Goal: Information Seeking & Learning: Compare options

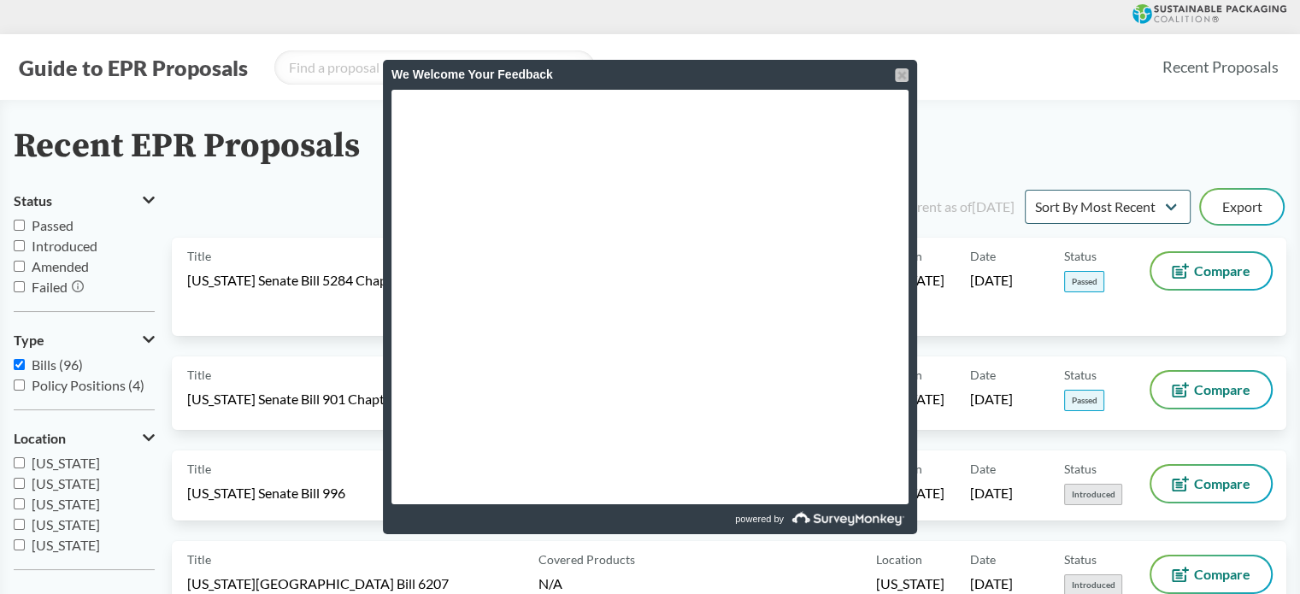
click at [900, 73] on div at bounding box center [902, 75] width 14 height 14
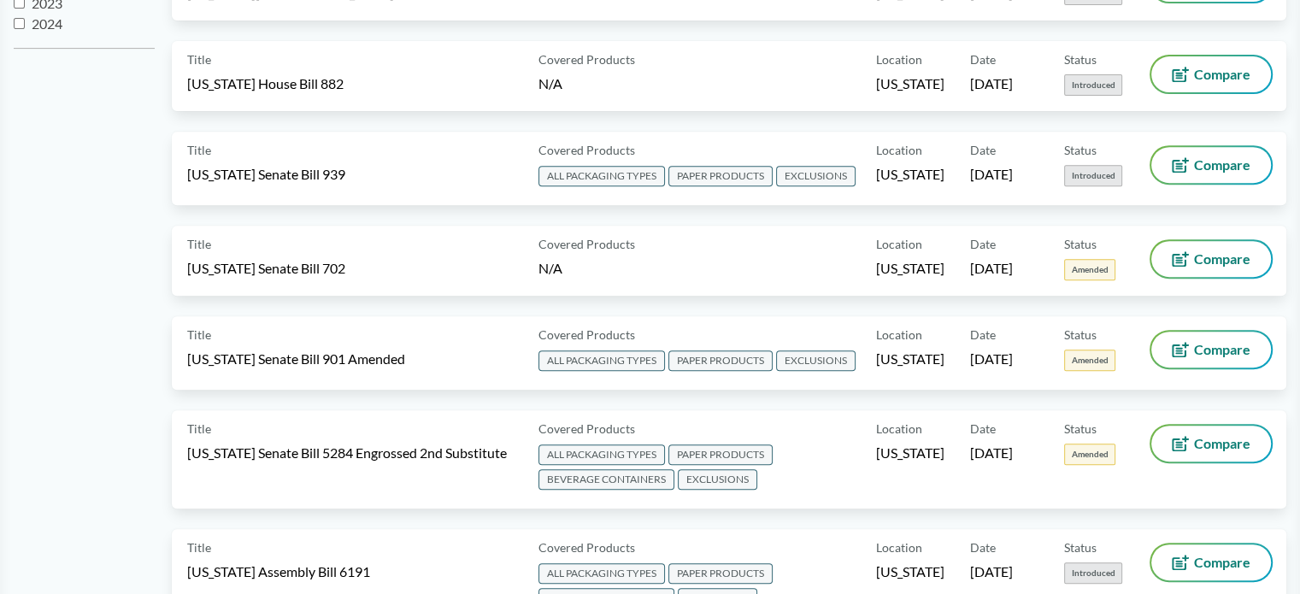
scroll to position [756, 0]
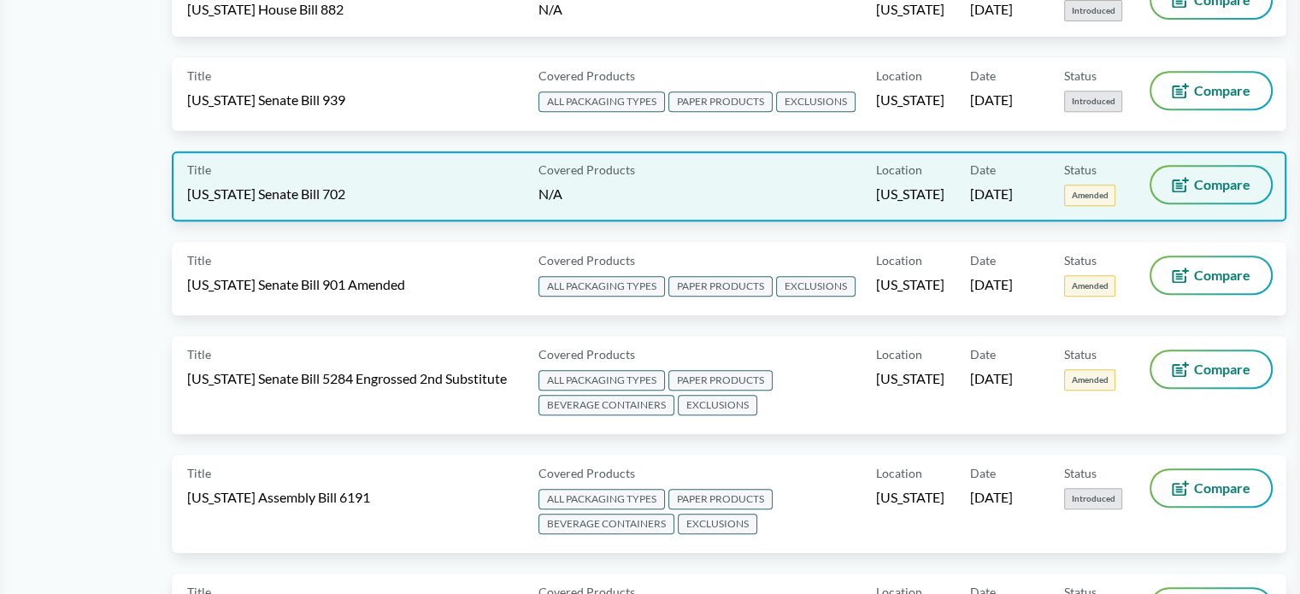
click at [1246, 178] on span "Compare" at bounding box center [1222, 185] width 56 height 14
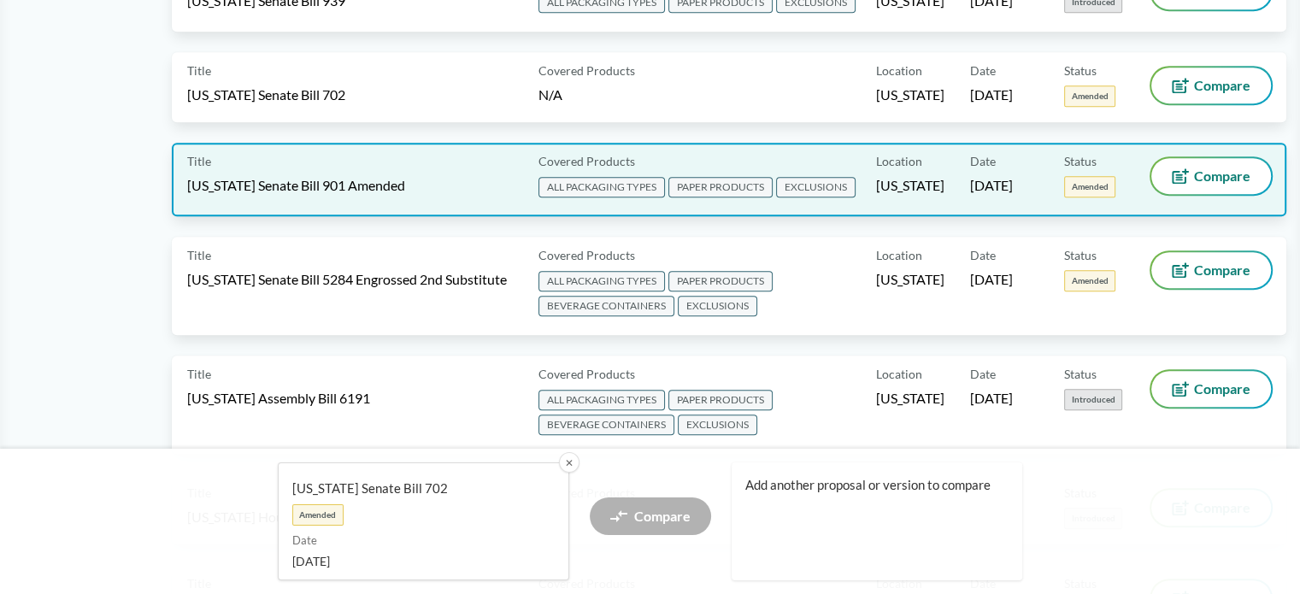
scroll to position [1012, 0]
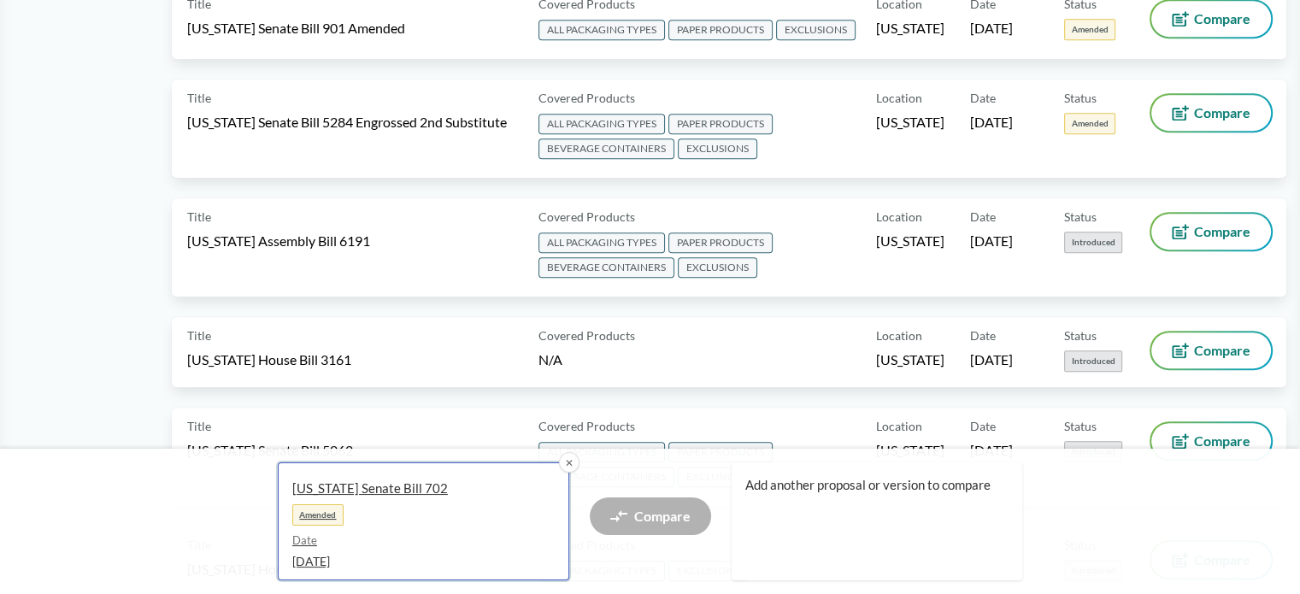
click at [316, 531] on link "[US_STATE] Senate Bill 702 Amended Date [DATE]" at bounding box center [423, 521] width 291 height 118
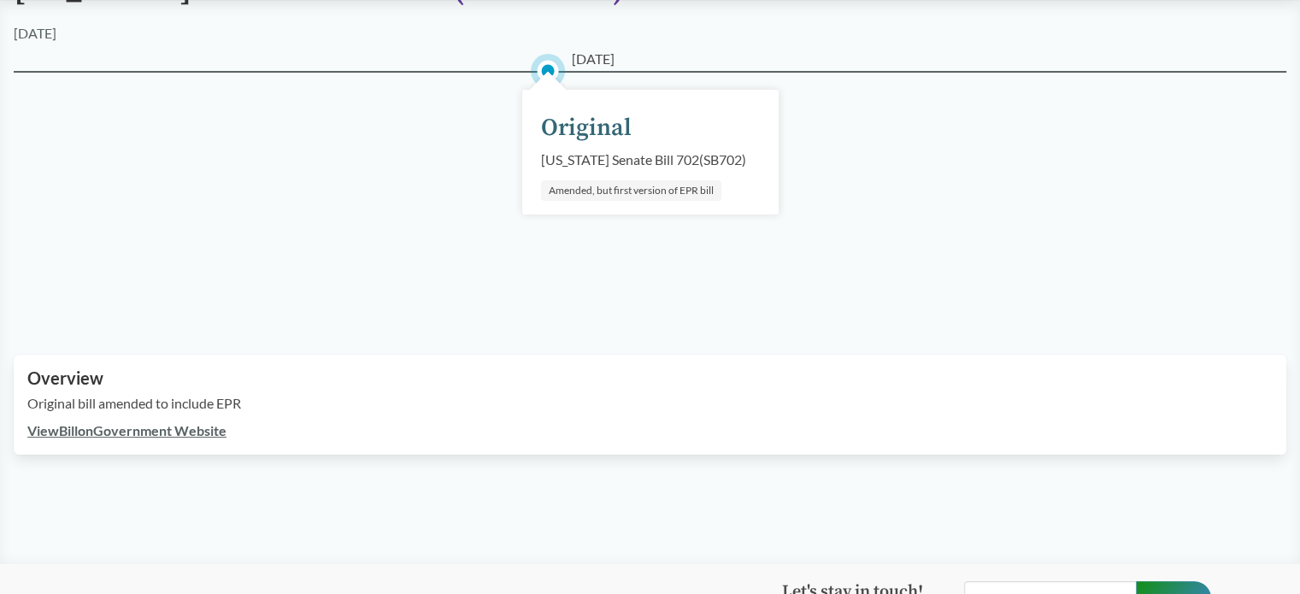
scroll to position [171, 0]
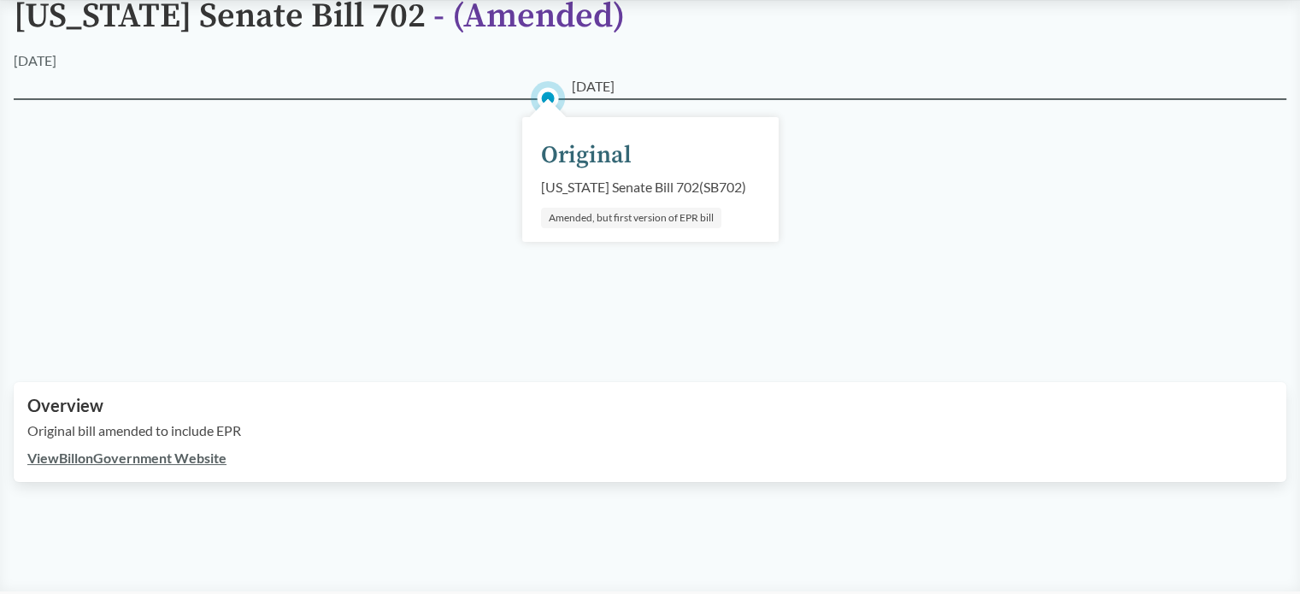
click at [164, 457] on link "View Bill on Government Website" at bounding box center [126, 458] width 199 height 16
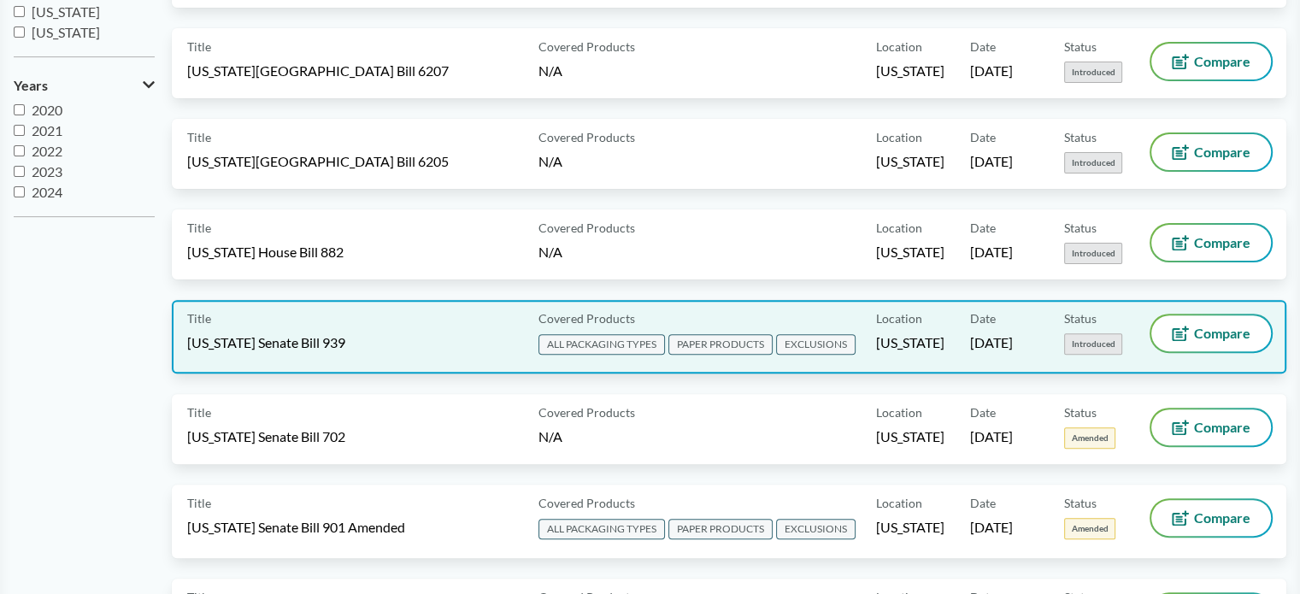
scroll to position [598, 0]
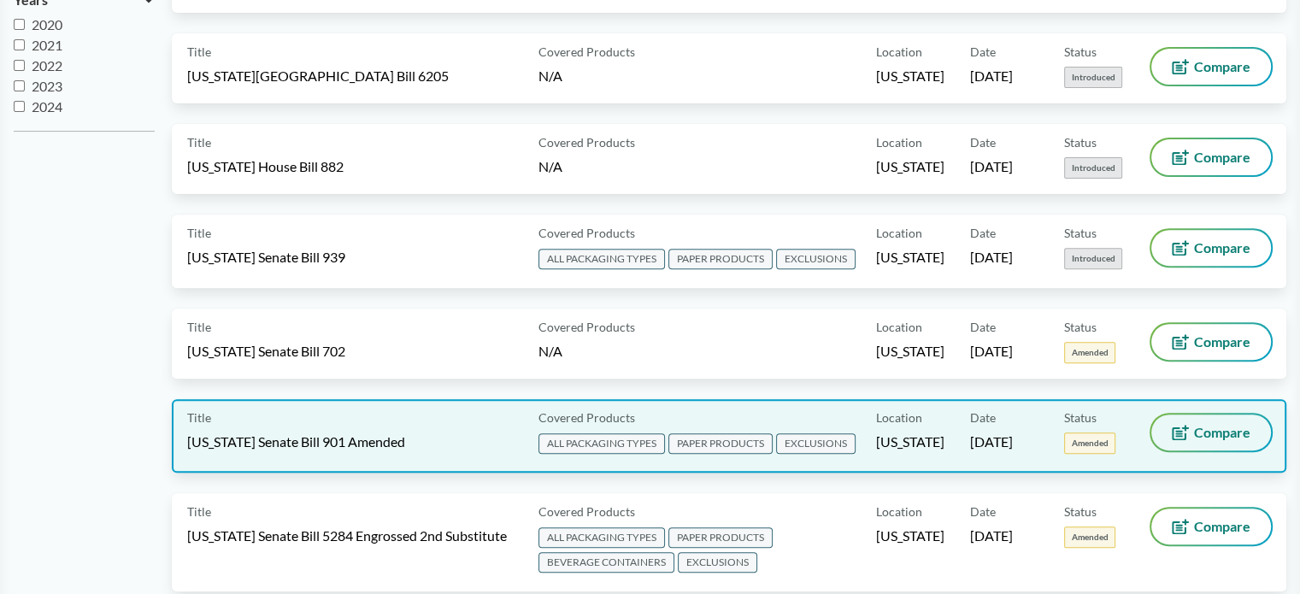
click at [1227, 426] on span "Compare" at bounding box center [1222, 433] width 56 height 14
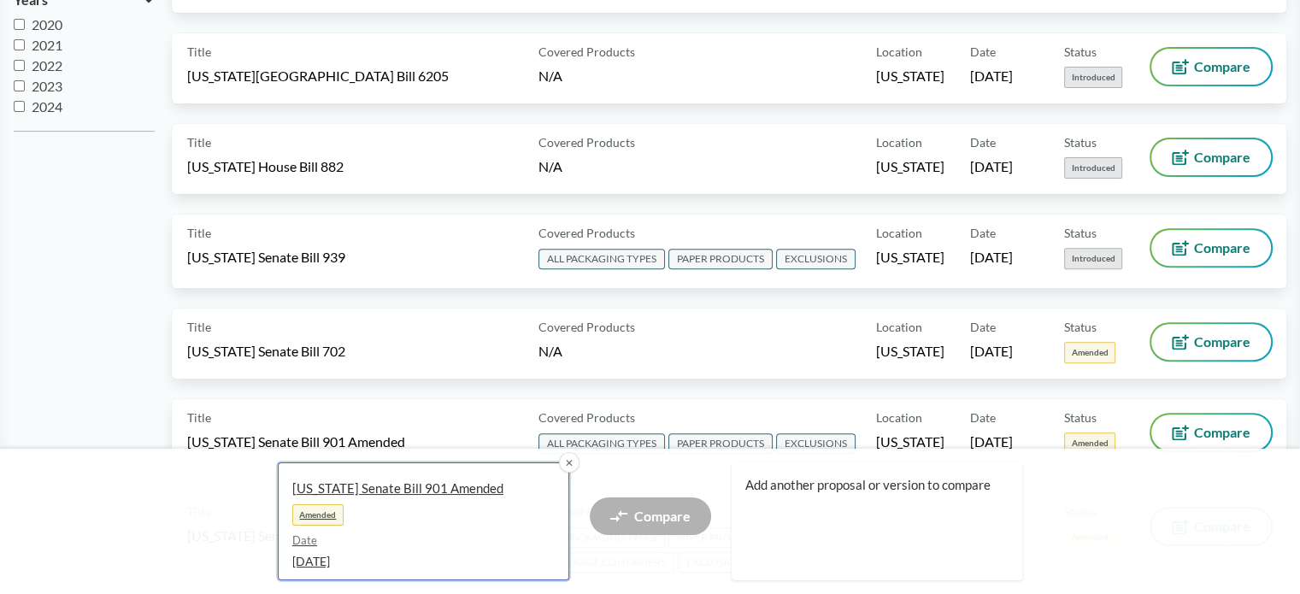
click at [378, 493] on span "[US_STATE] Senate Bill 901 Amended" at bounding box center [416, 489] width 249 height 18
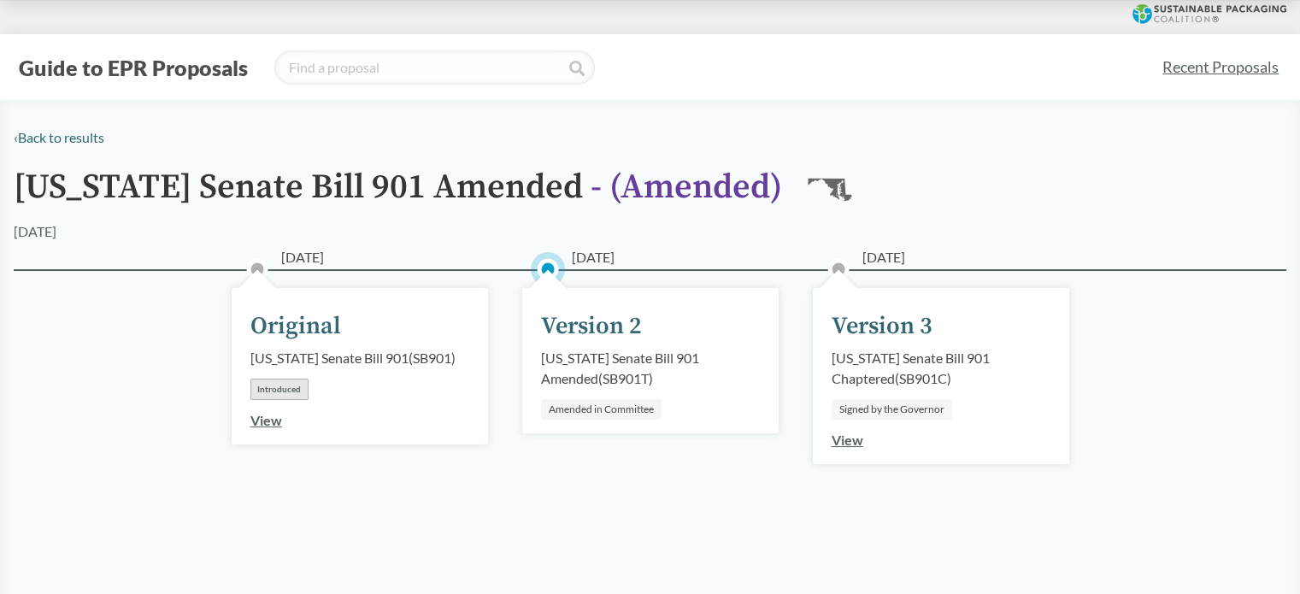
click at [856, 443] on link "View" at bounding box center [848, 440] width 32 height 16
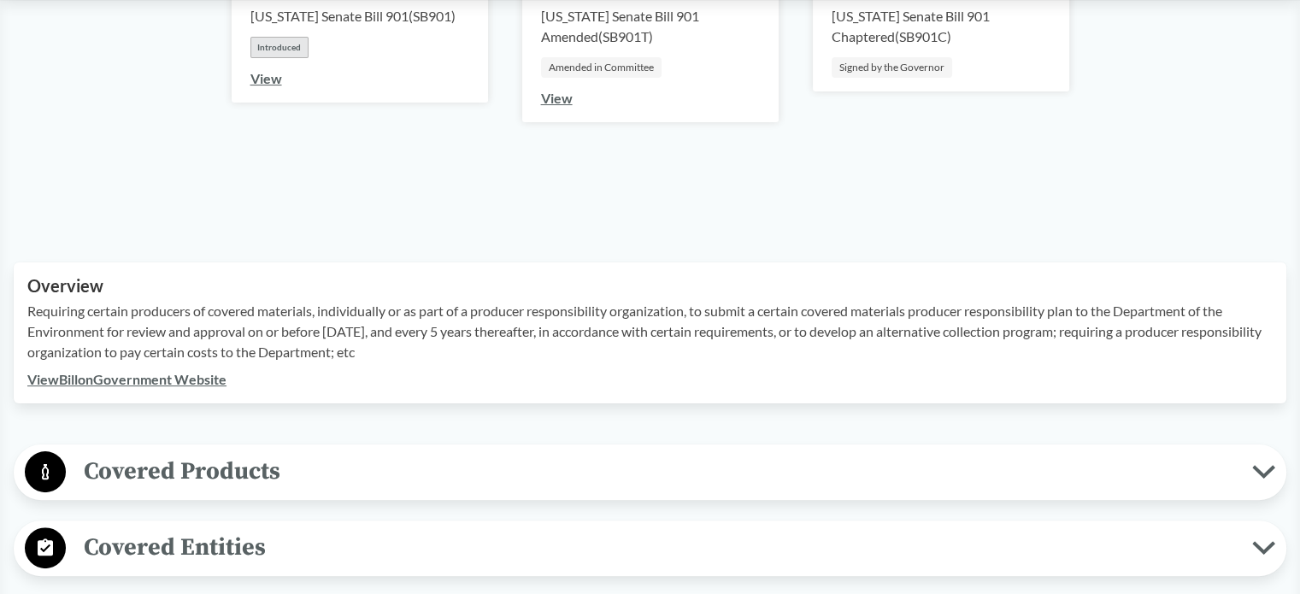
scroll to position [513, 0]
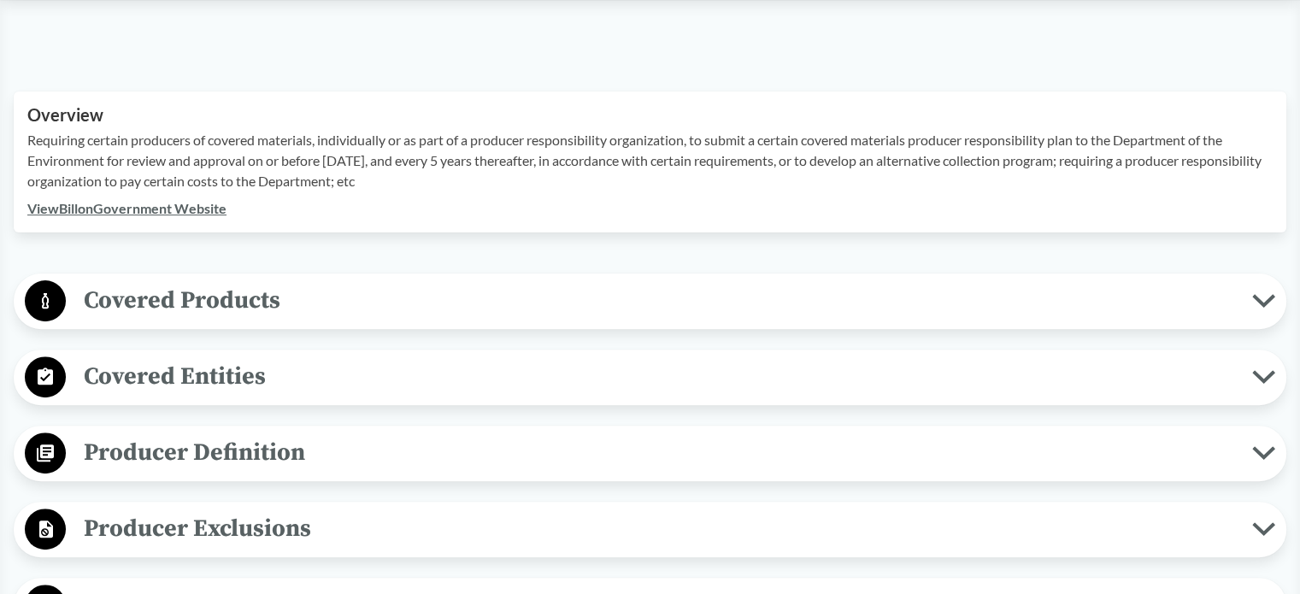
click at [274, 299] on span "Covered Products" at bounding box center [659, 300] width 1186 height 38
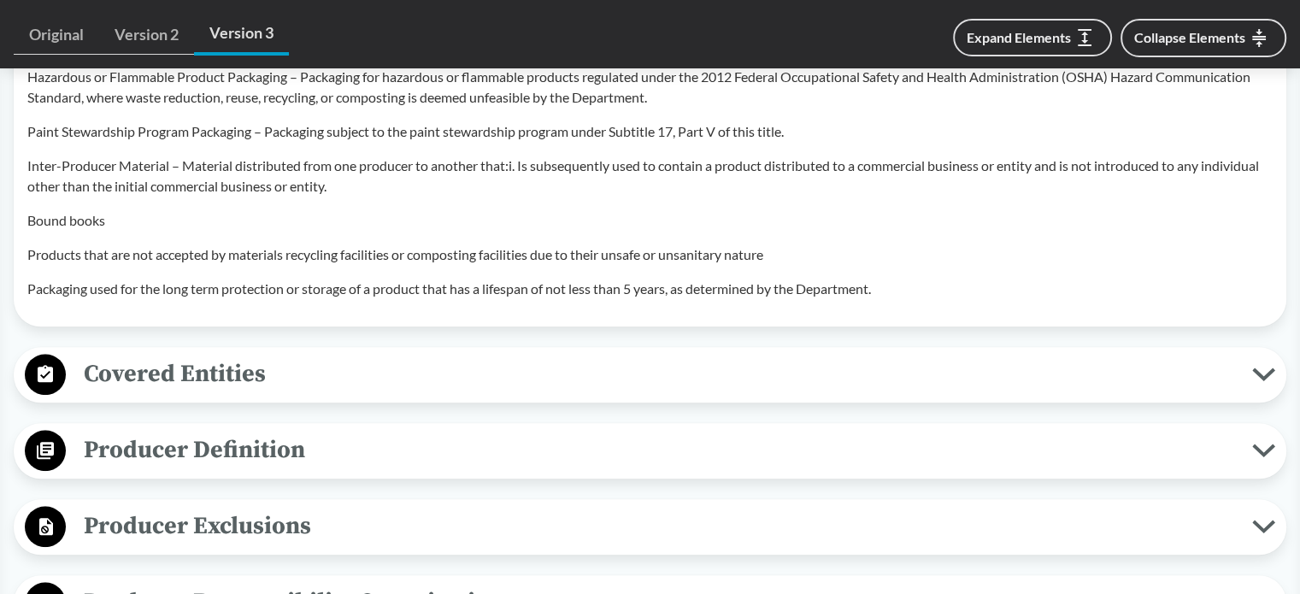
scroll to position [1880, 0]
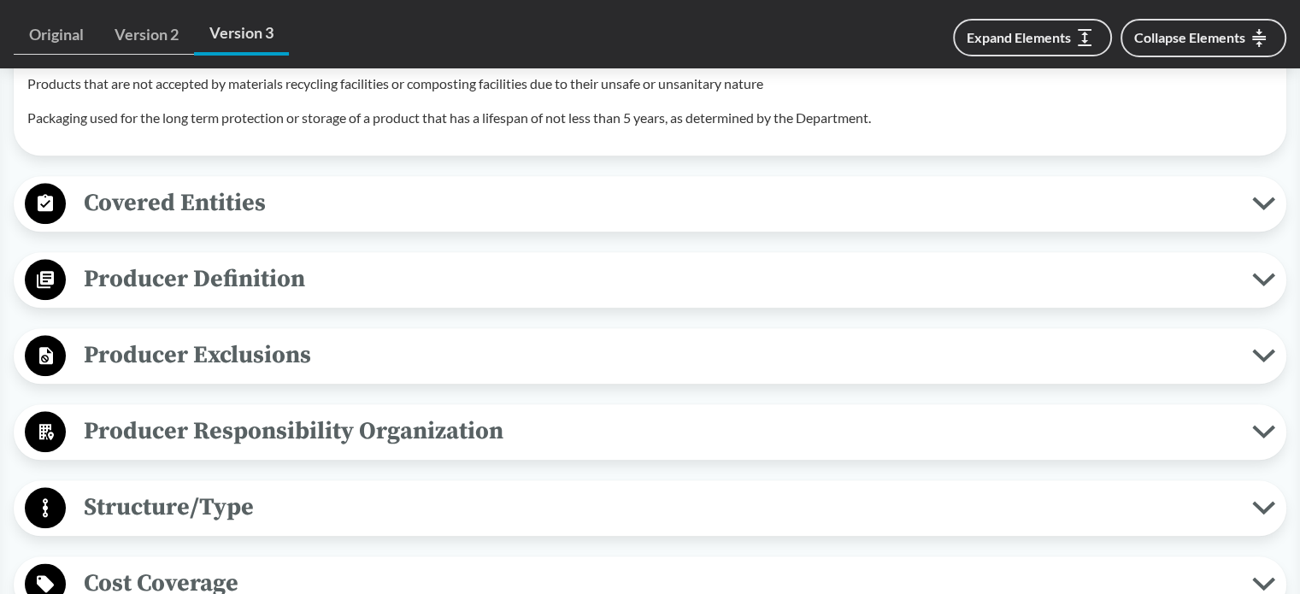
click at [346, 206] on span "Covered Entities" at bounding box center [659, 203] width 1186 height 38
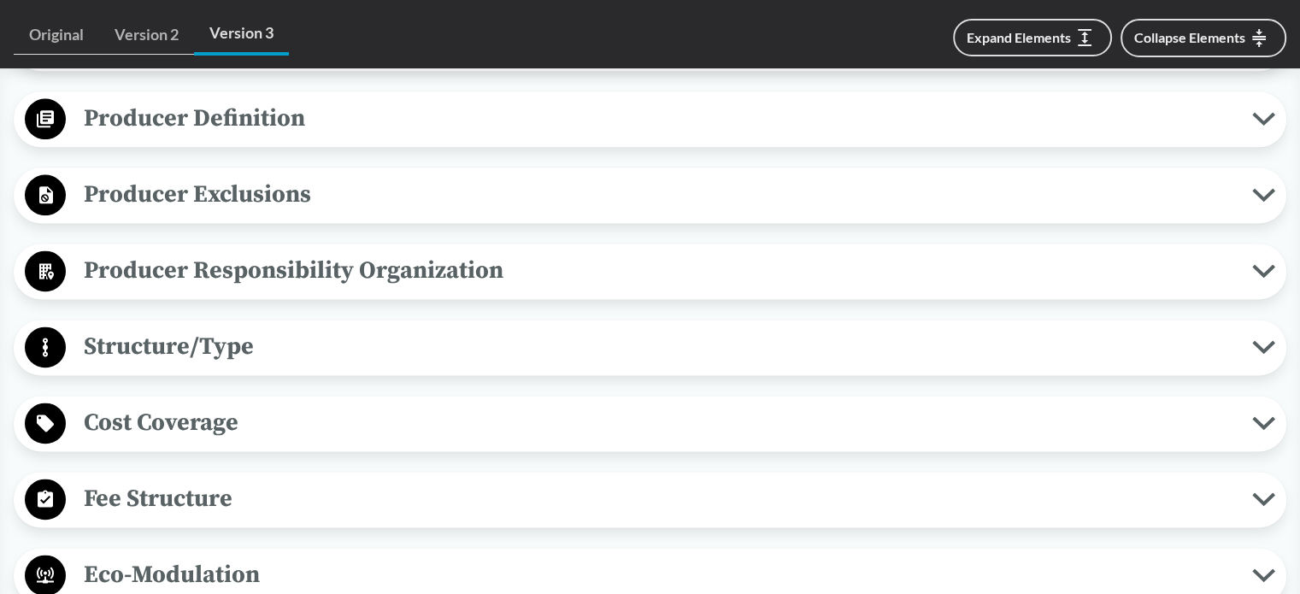
scroll to position [2222, 0]
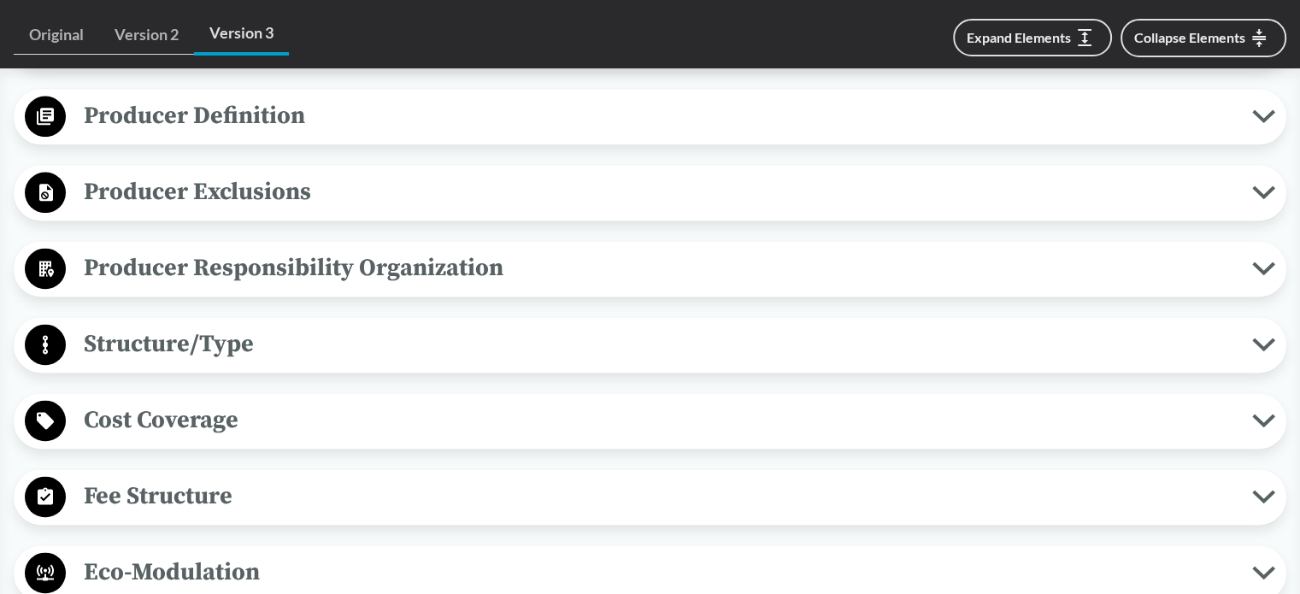
click at [387, 192] on span "Producer Exclusions" at bounding box center [659, 192] width 1186 height 38
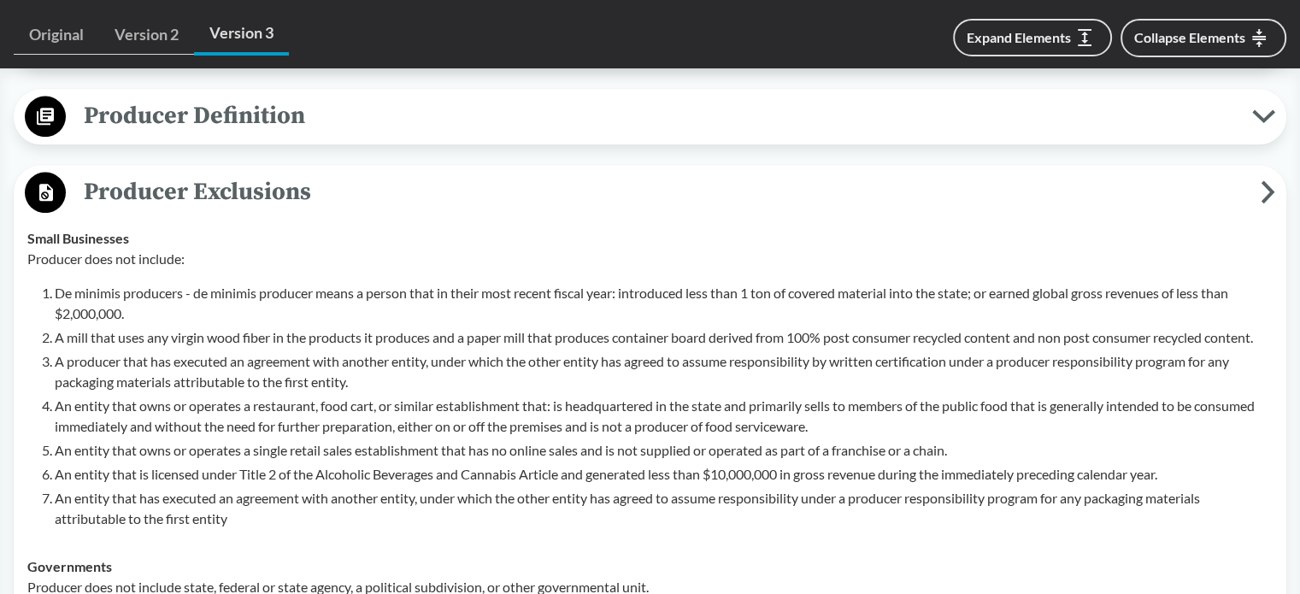
click at [413, 131] on span "Producer Definition" at bounding box center [659, 116] width 1186 height 38
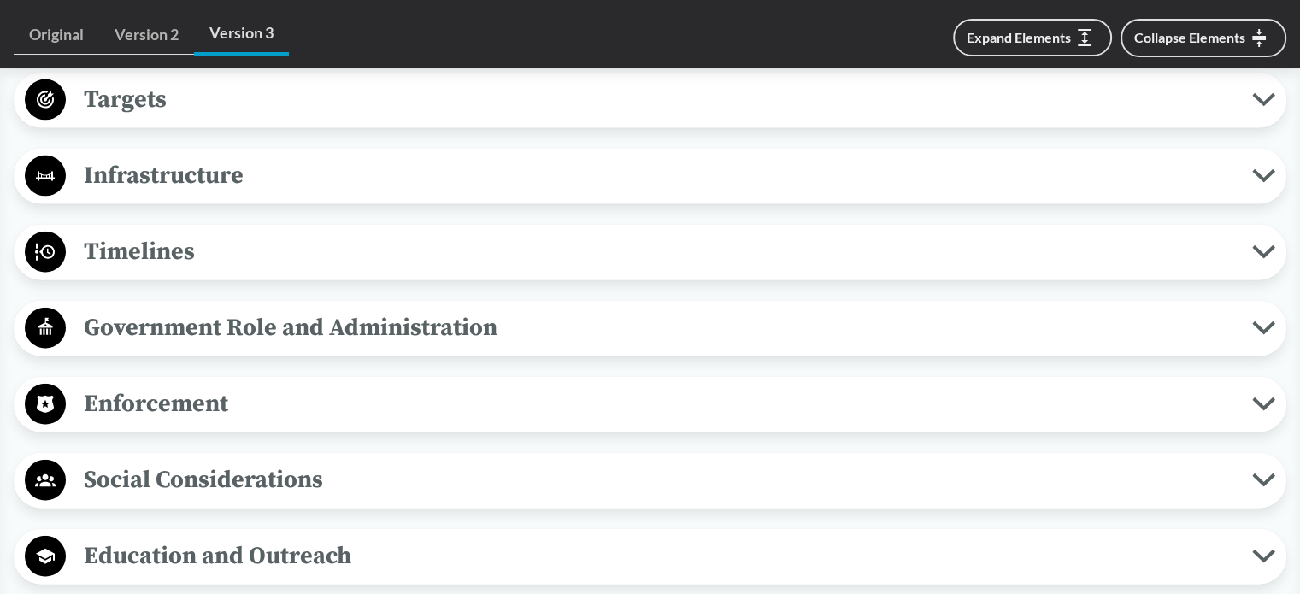
scroll to position [4017, 0]
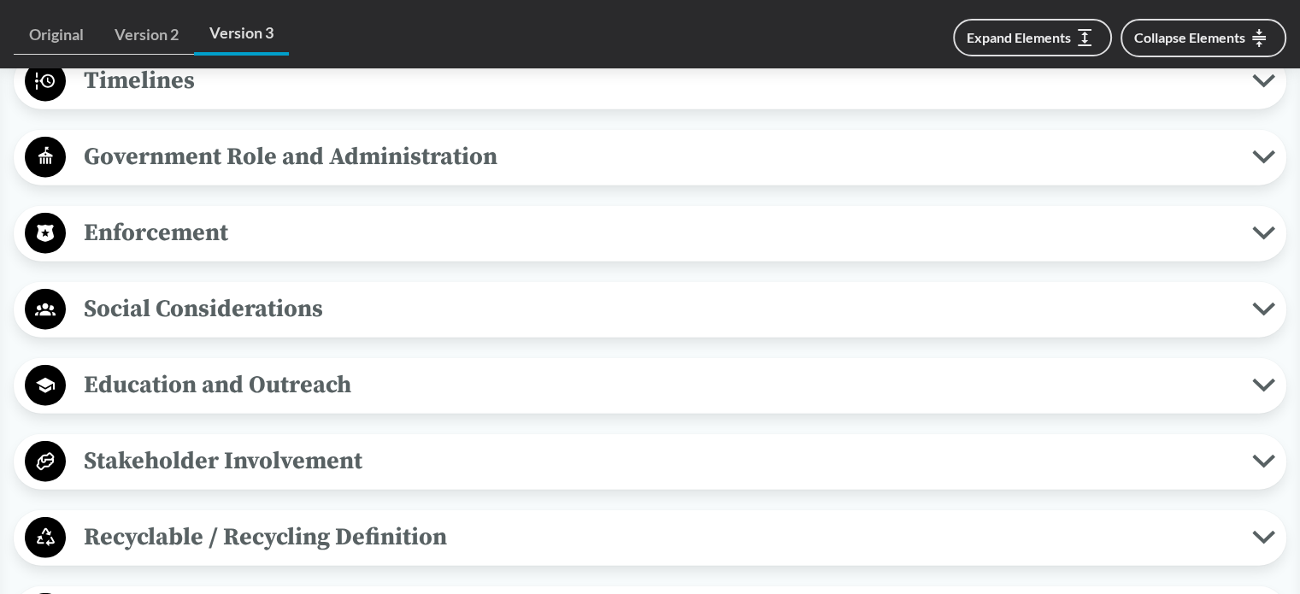
click at [373, 308] on span "Social Considerations" at bounding box center [659, 309] width 1186 height 38
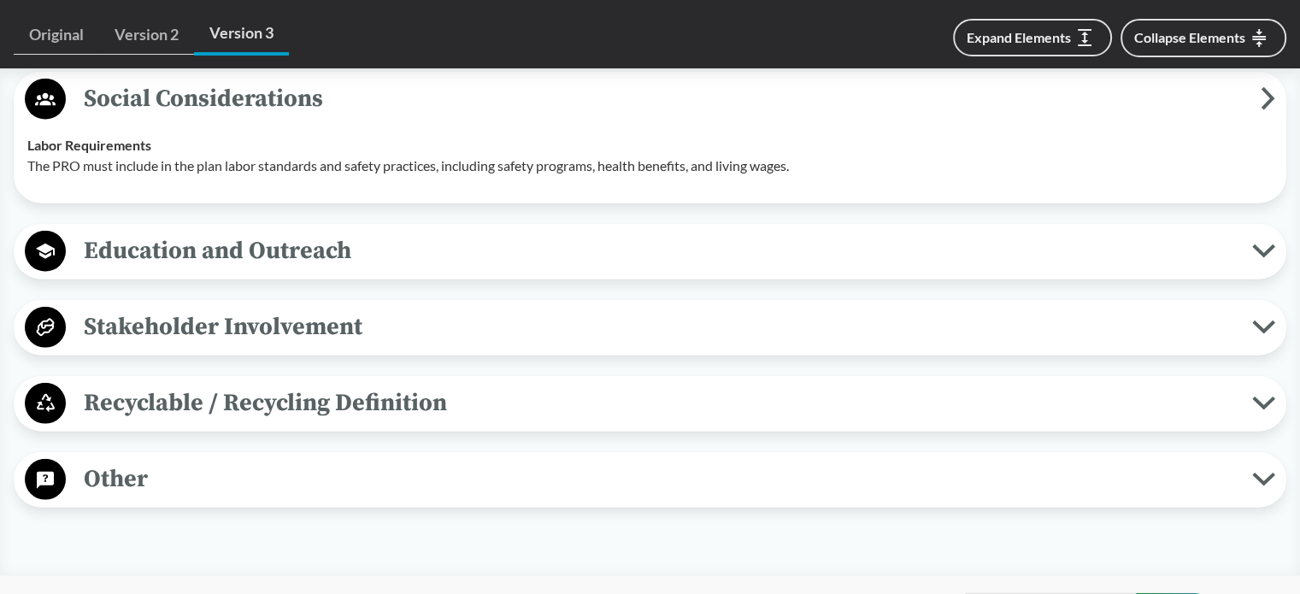
scroll to position [4188, 0]
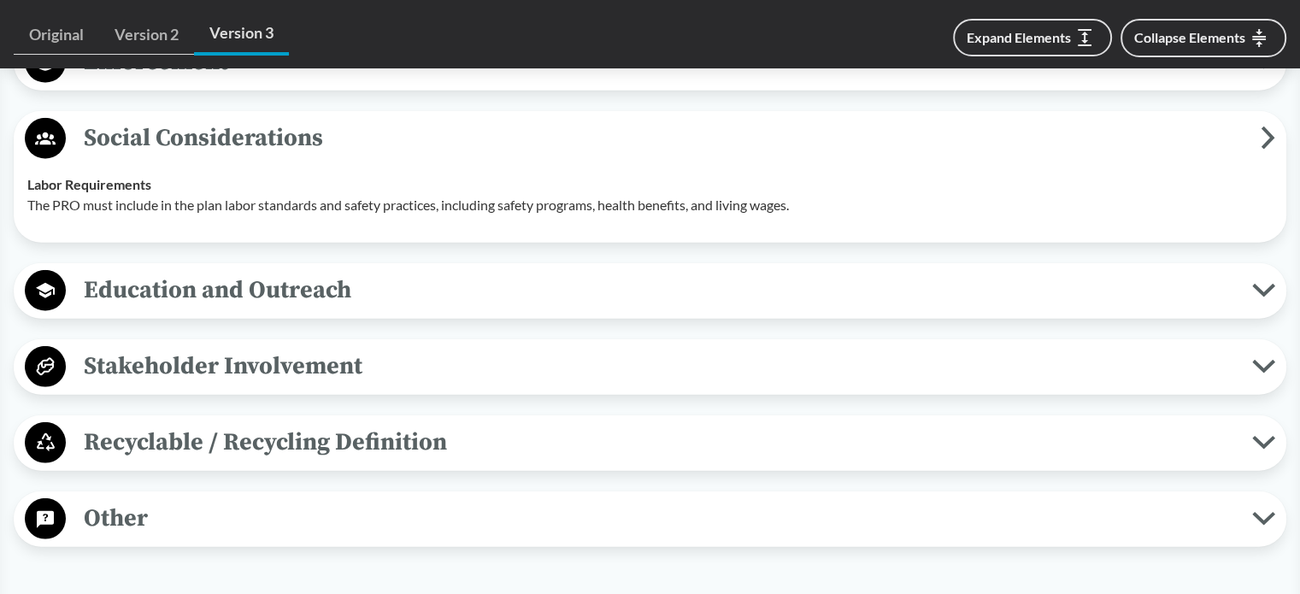
click at [396, 296] on span "Education and Outreach" at bounding box center [659, 290] width 1186 height 38
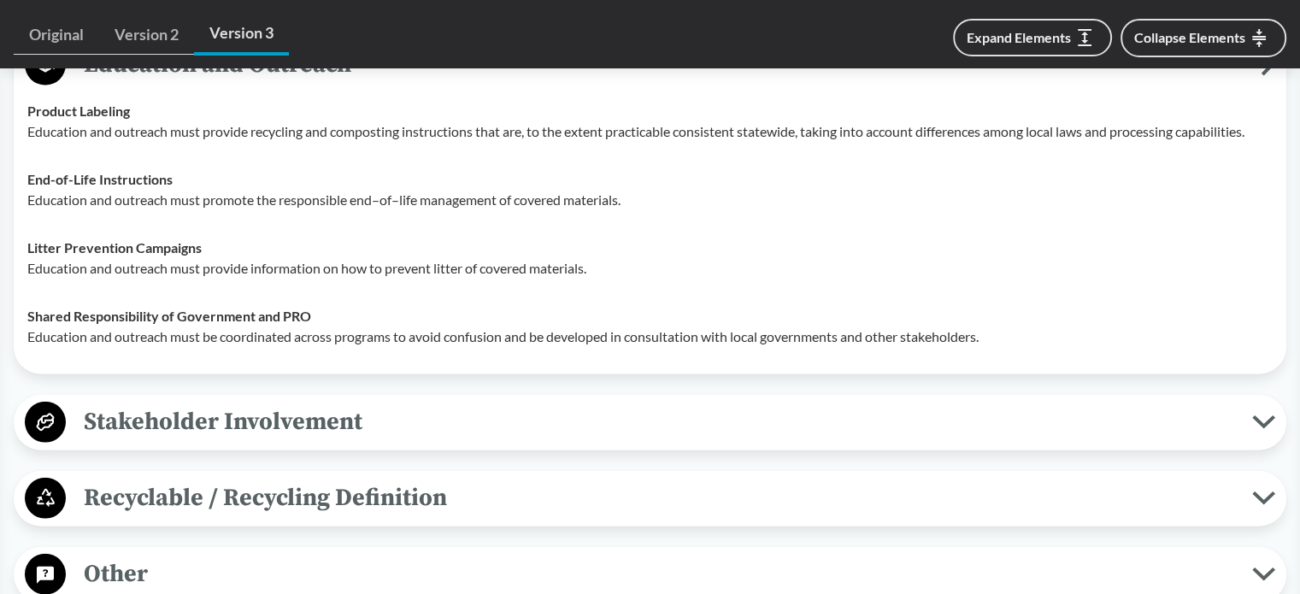
scroll to position [4445, 0]
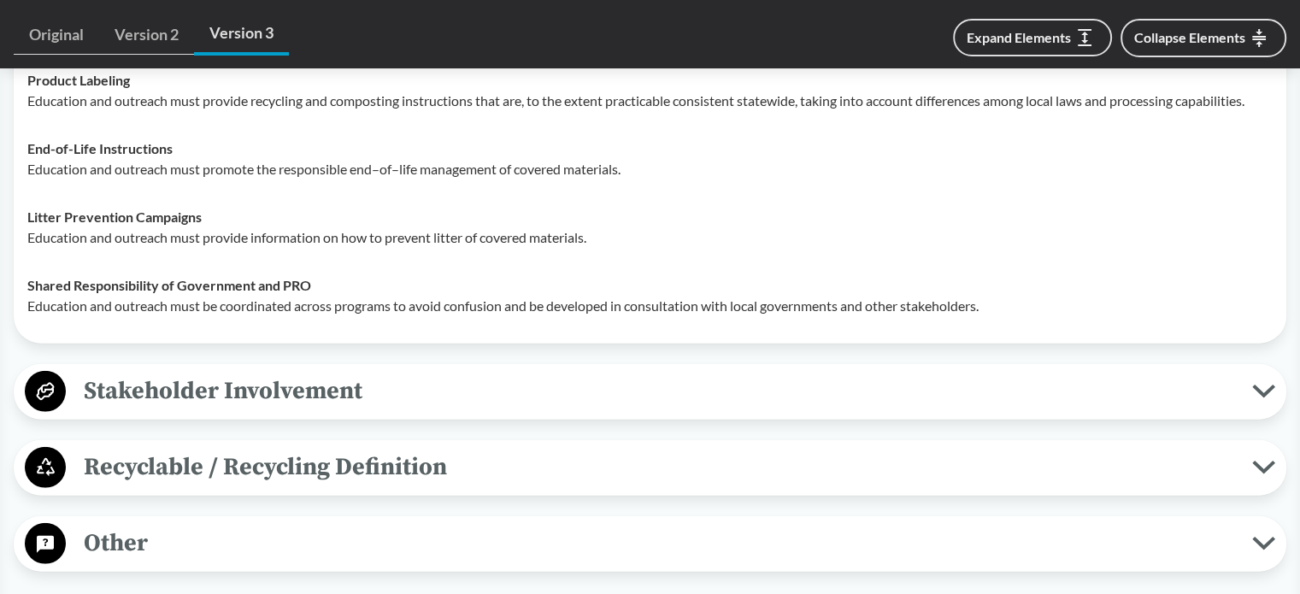
click at [345, 386] on span "Stakeholder Involvement" at bounding box center [659, 391] width 1186 height 38
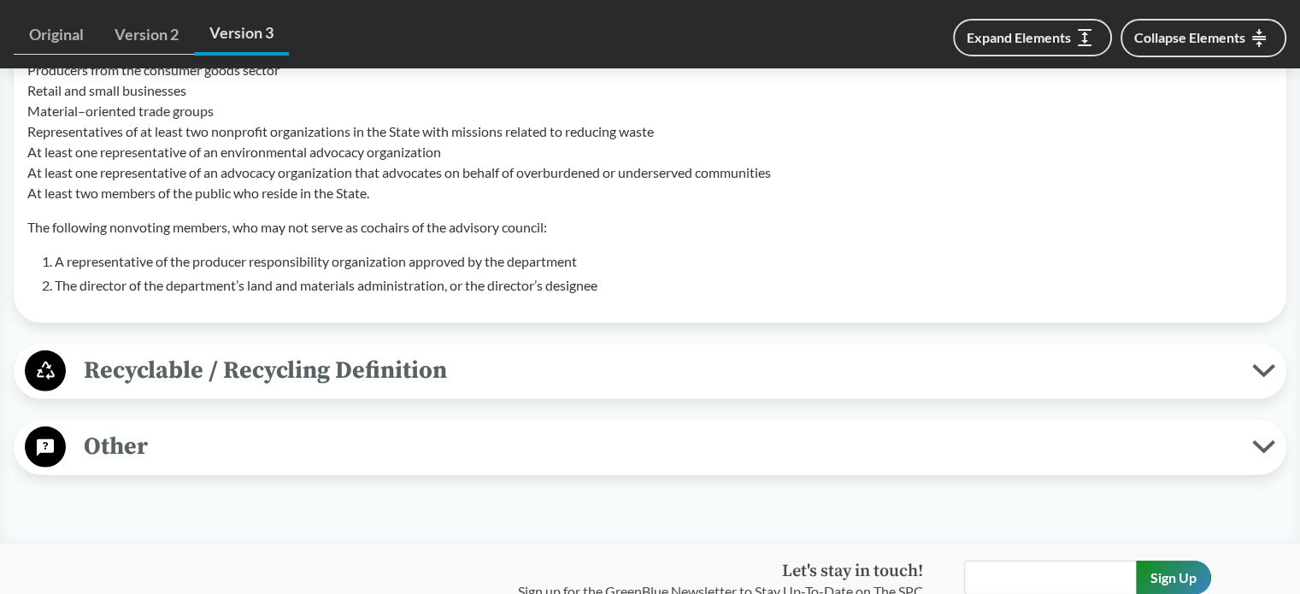
scroll to position [5043, 0]
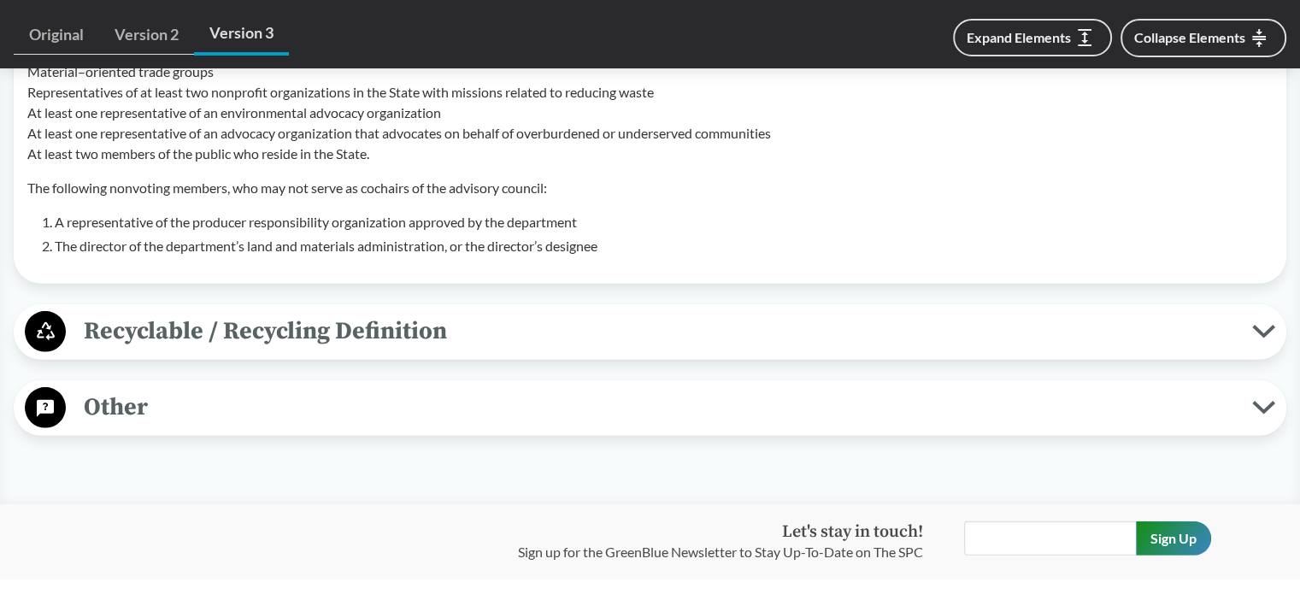
click at [350, 338] on span "Recyclable / Recycling Definition" at bounding box center [659, 331] width 1186 height 38
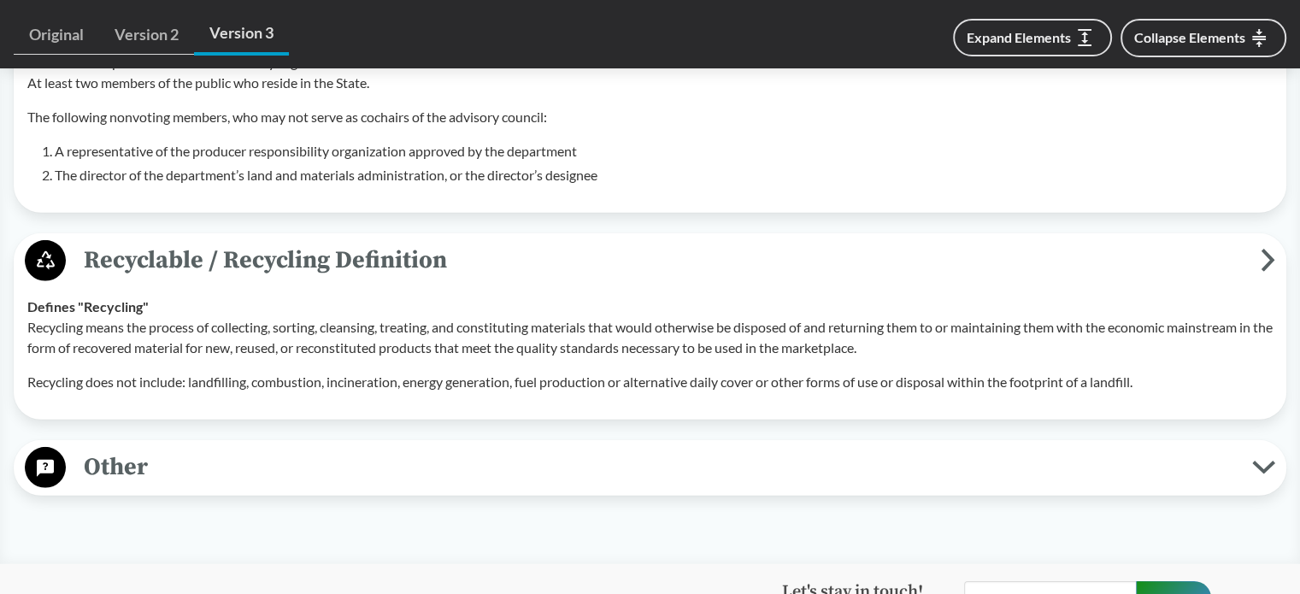
scroll to position [5214, 0]
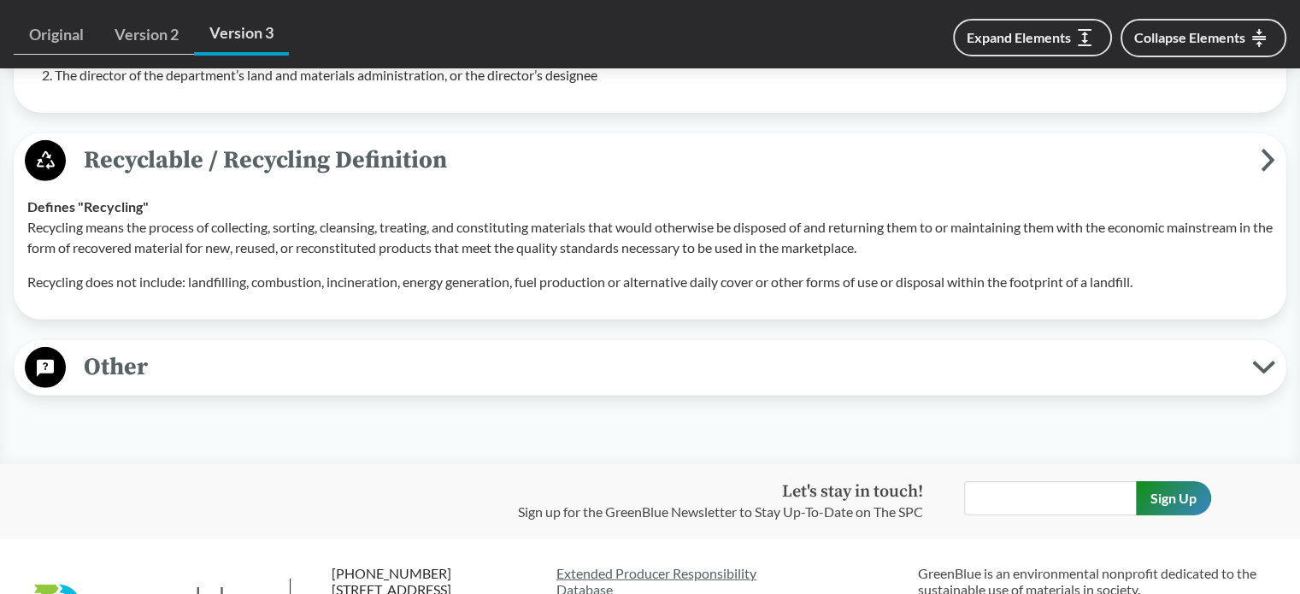
click at [345, 374] on span "Other" at bounding box center [659, 367] width 1186 height 38
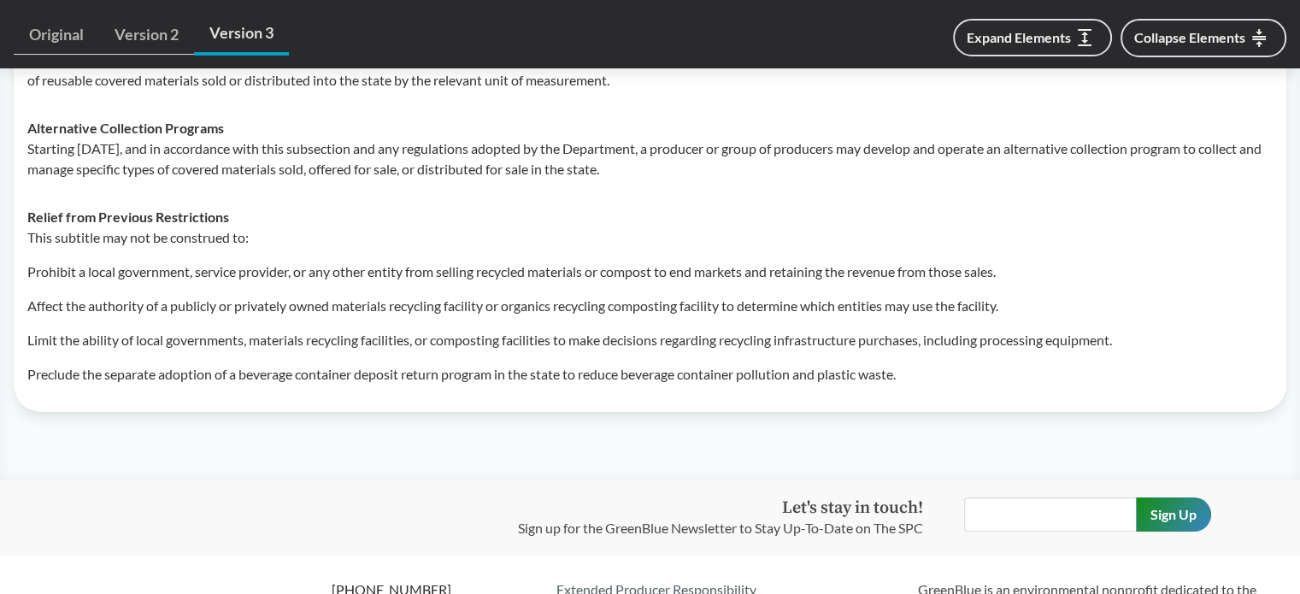
scroll to position [6377, 0]
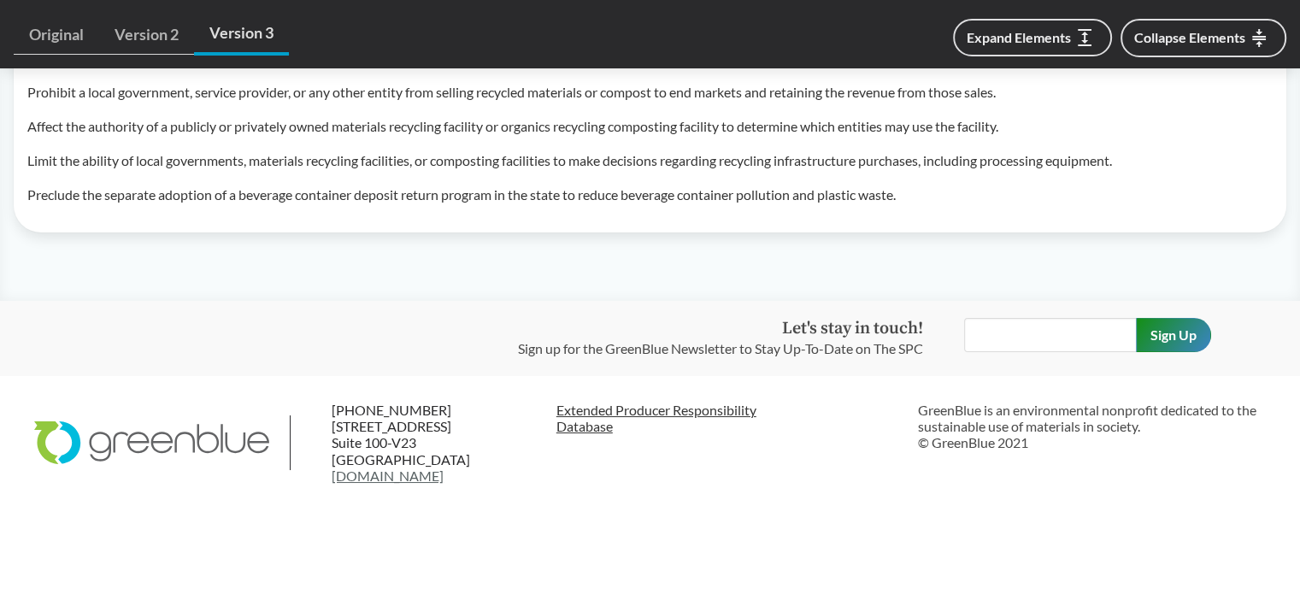
click at [609, 409] on link "Extended Producer Responsibility Database" at bounding box center [730, 418] width 348 height 32
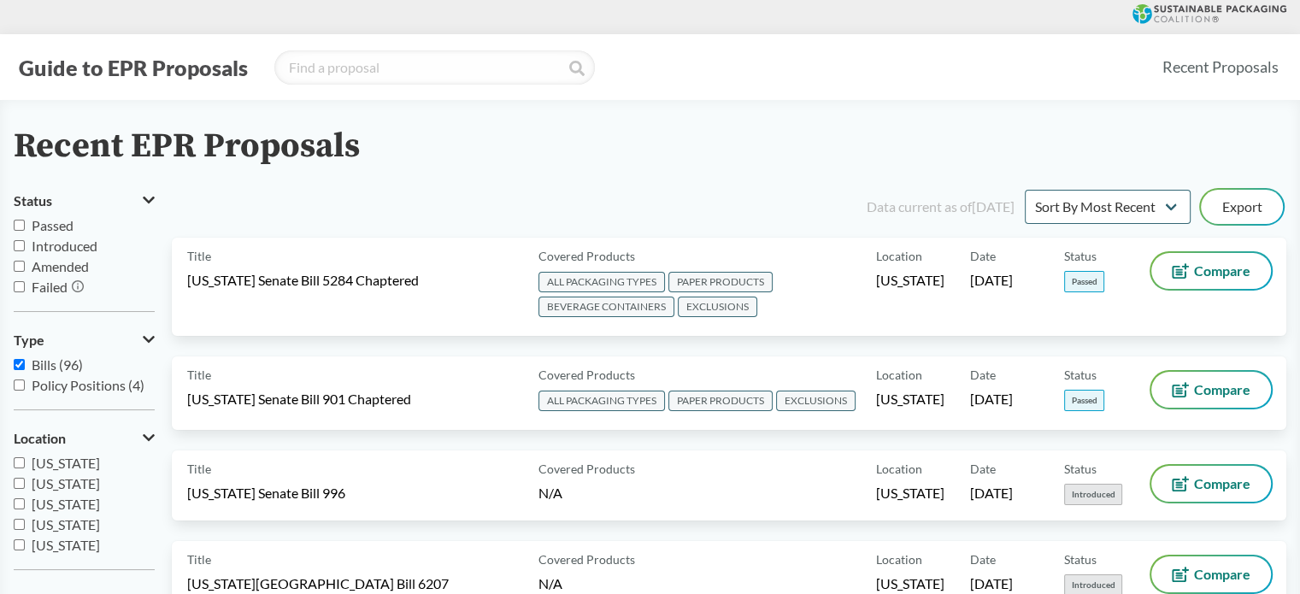
click at [45, 286] on span "Failed" at bounding box center [50, 287] width 36 height 16
click at [25, 286] on input "Failed" at bounding box center [19, 286] width 11 height 11
checkbox input "true"
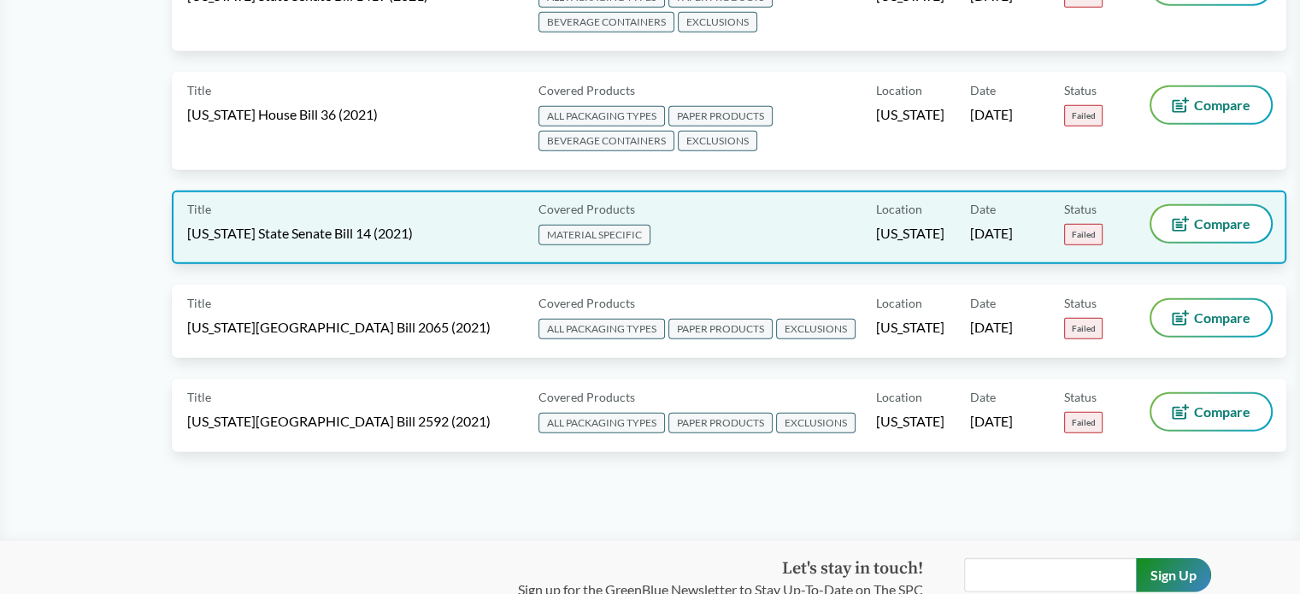
scroll to position [4627, 0]
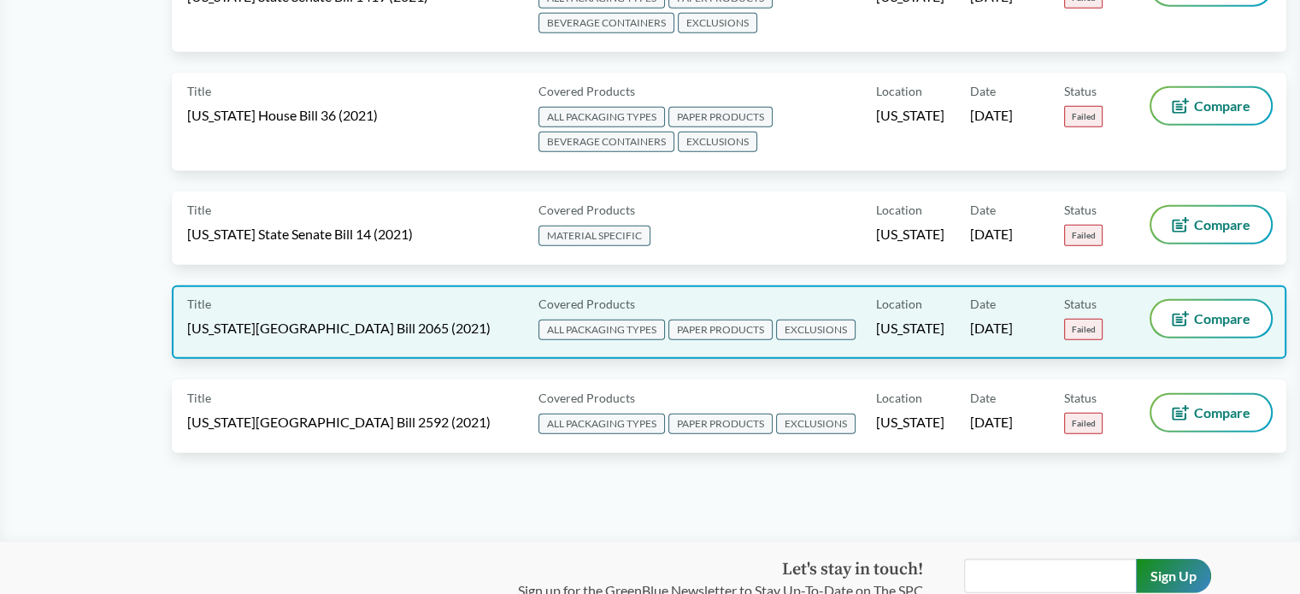
click at [1082, 319] on span "Failed" at bounding box center [1083, 329] width 38 height 21
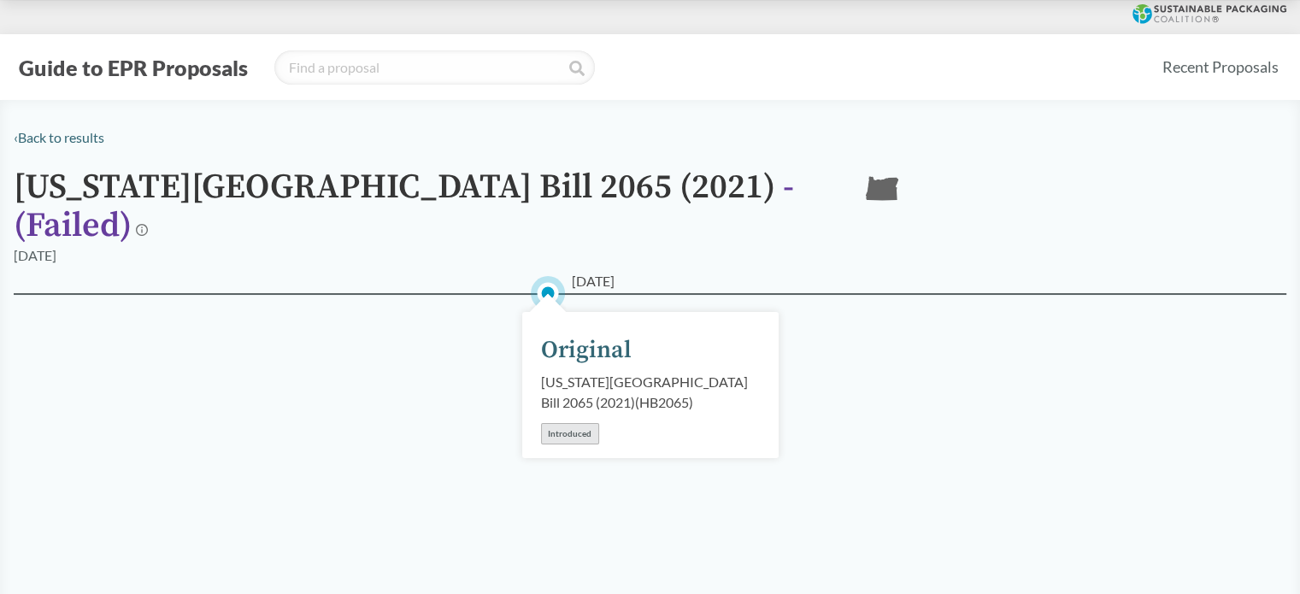
click at [148, 224] on icon at bounding box center [142, 230] width 12 height 12
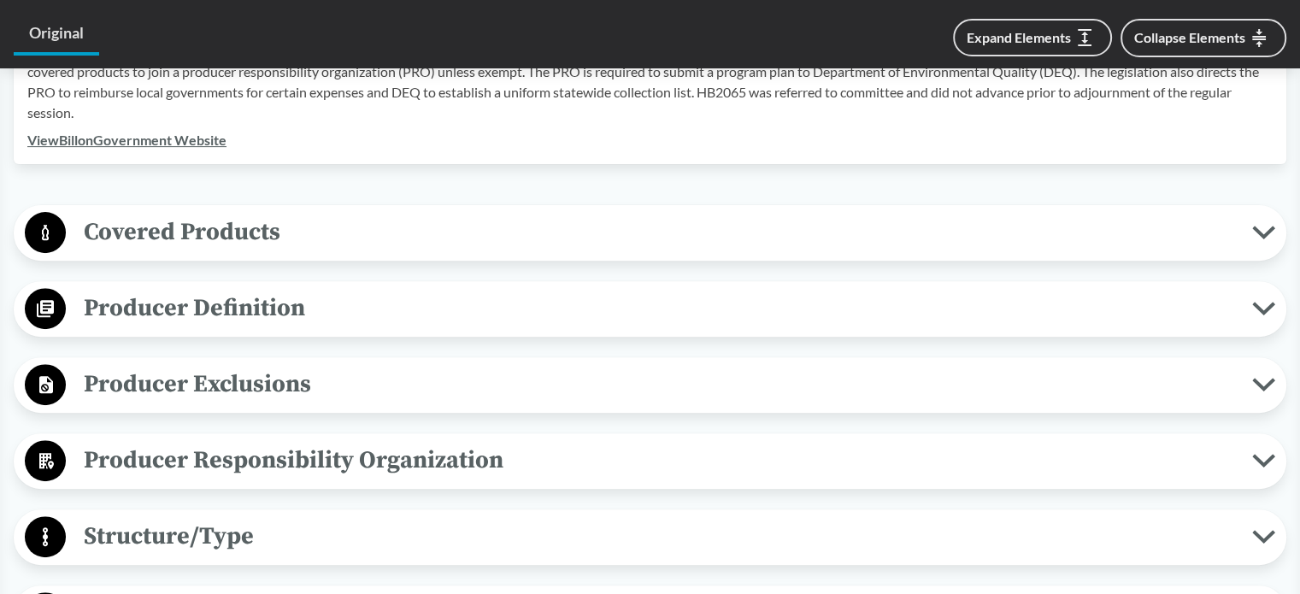
scroll to position [684, 0]
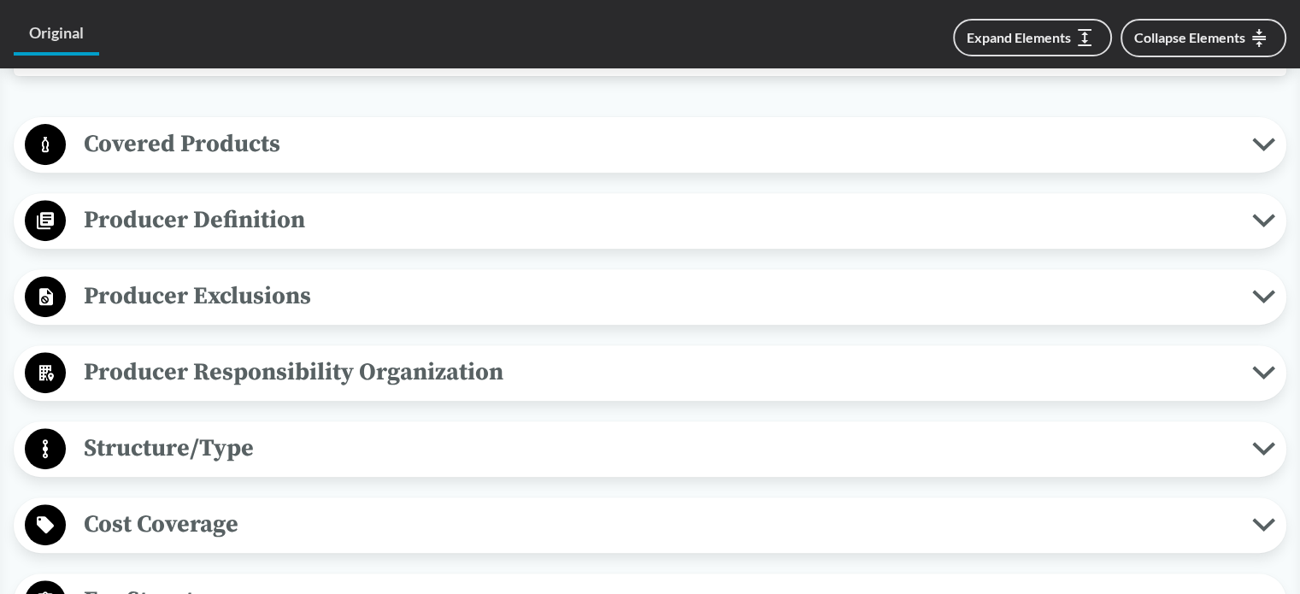
click at [1265, 123] on button "Covered Products" at bounding box center [650, 145] width 1261 height 44
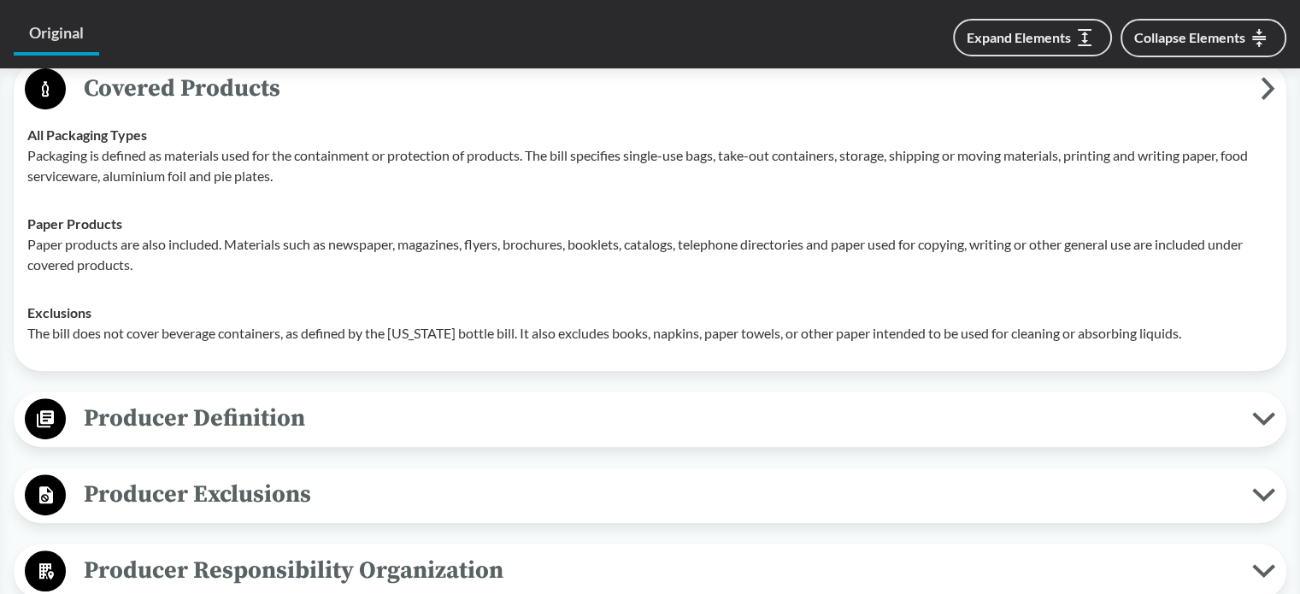
scroll to position [769, 0]
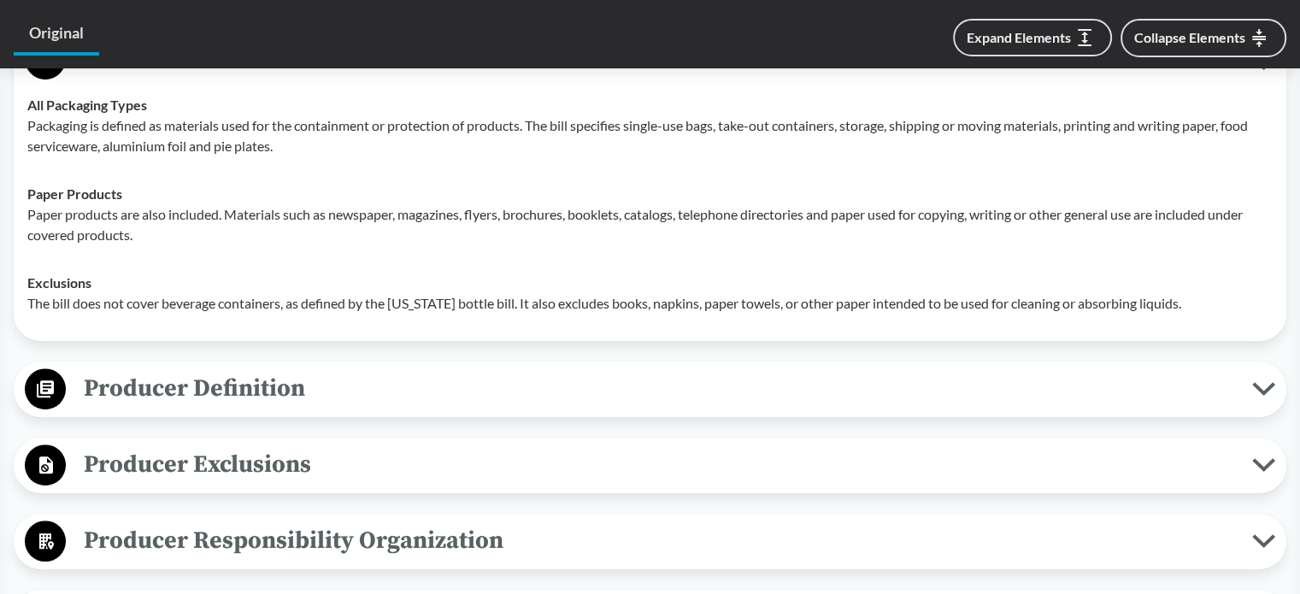
click at [600, 379] on span "Producer Definition" at bounding box center [659, 388] width 1186 height 38
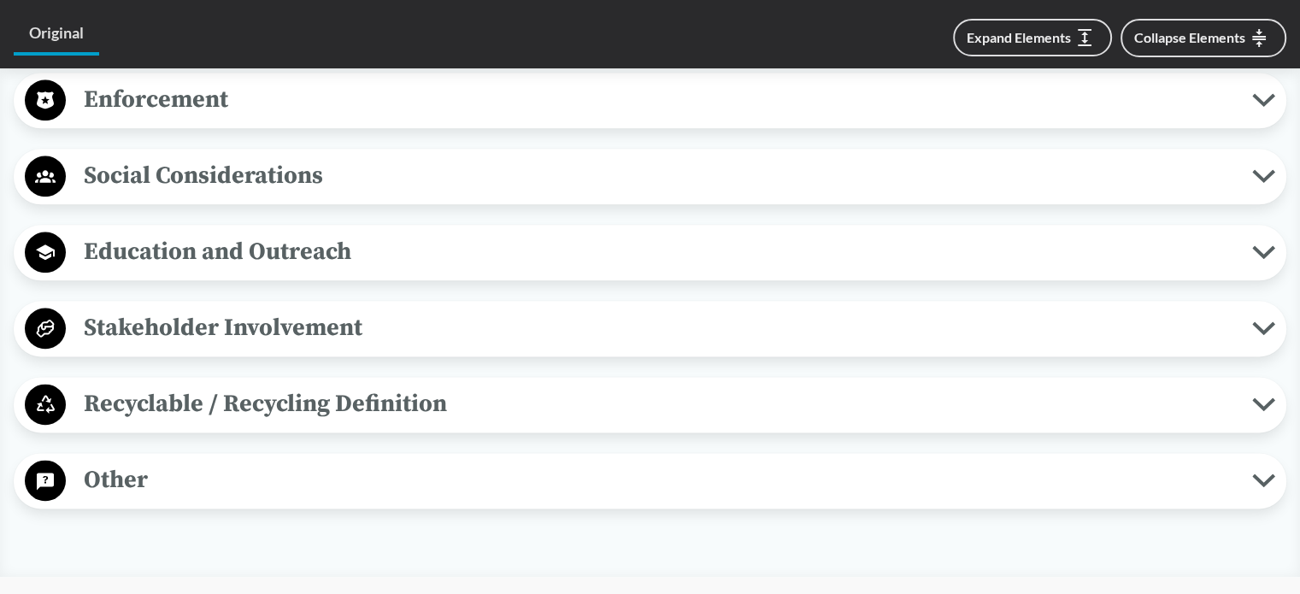
scroll to position [2308, 0]
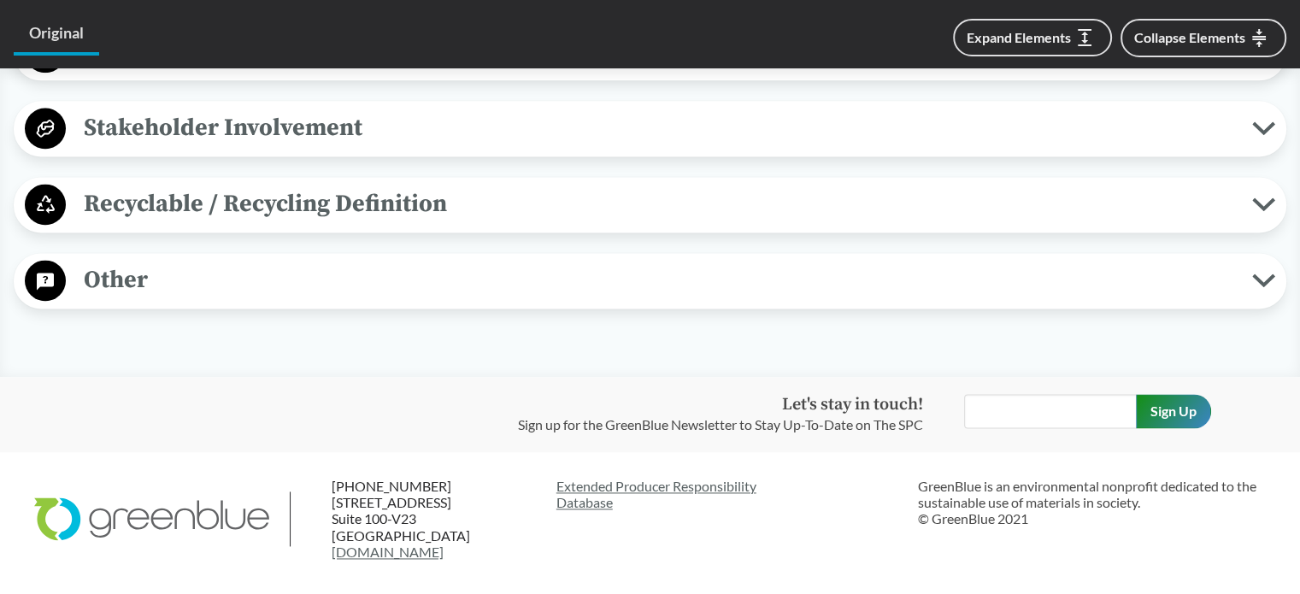
click at [371, 261] on span "Other" at bounding box center [659, 280] width 1186 height 38
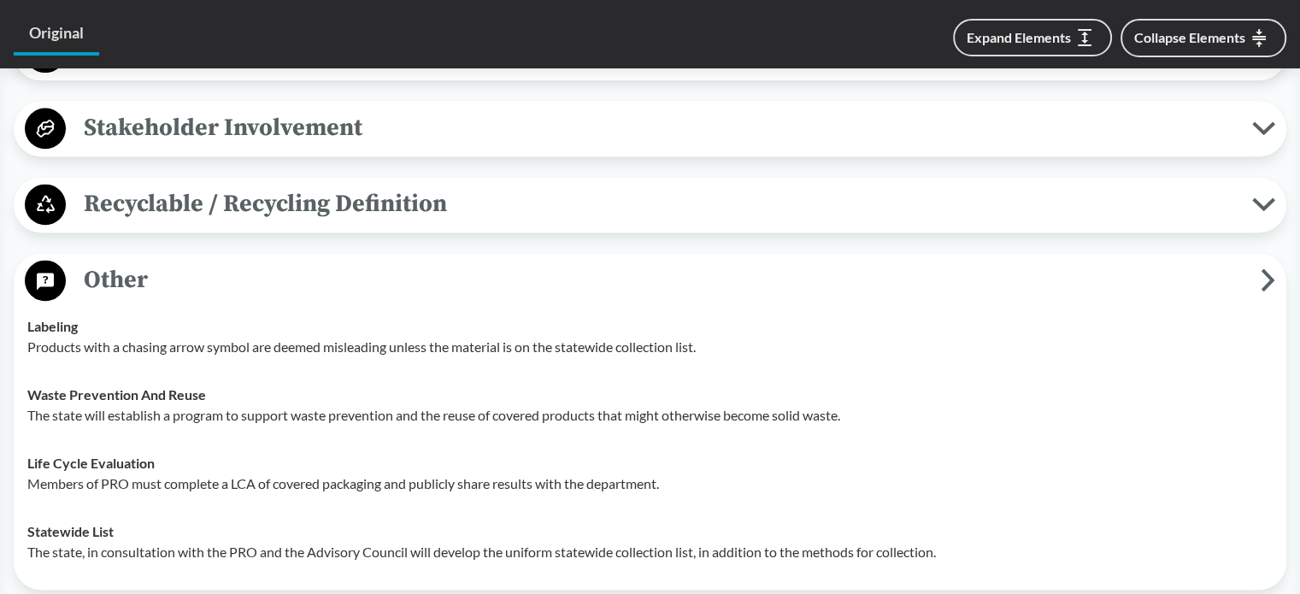
click at [359, 187] on span "Recyclable / Recycling Definition" at bounding box center [659, 204] width 1186 height 38
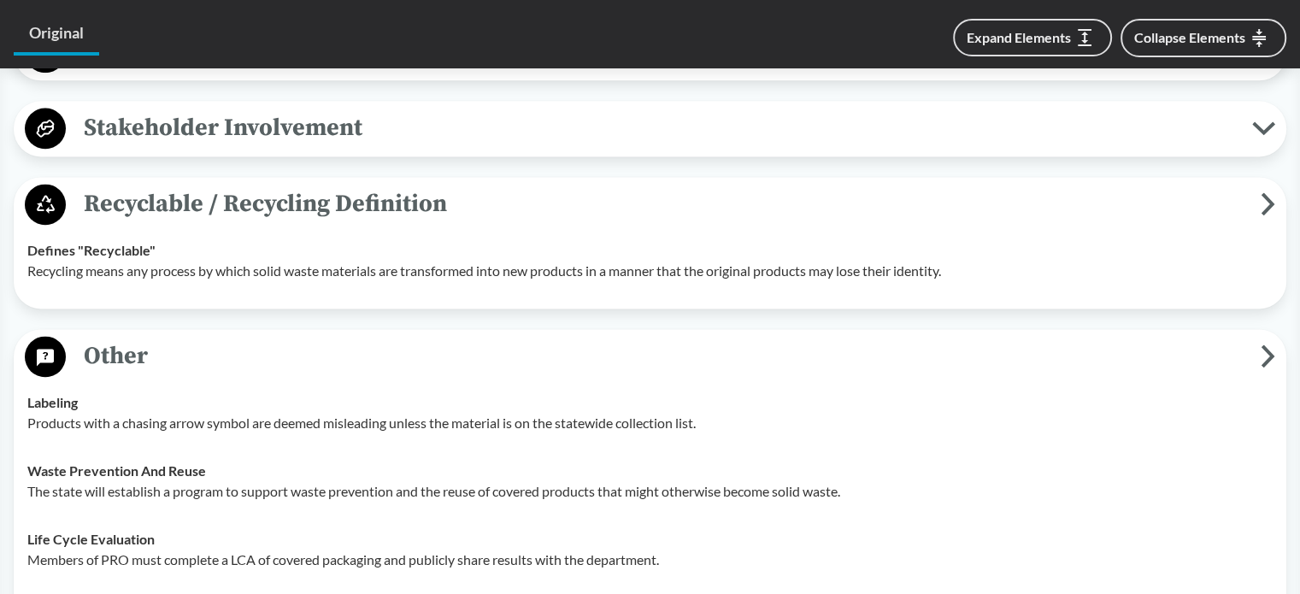
click at [362, 109] on span "Stakeholder Involvement" at bounding box center [659, 128] width 1186 height 38
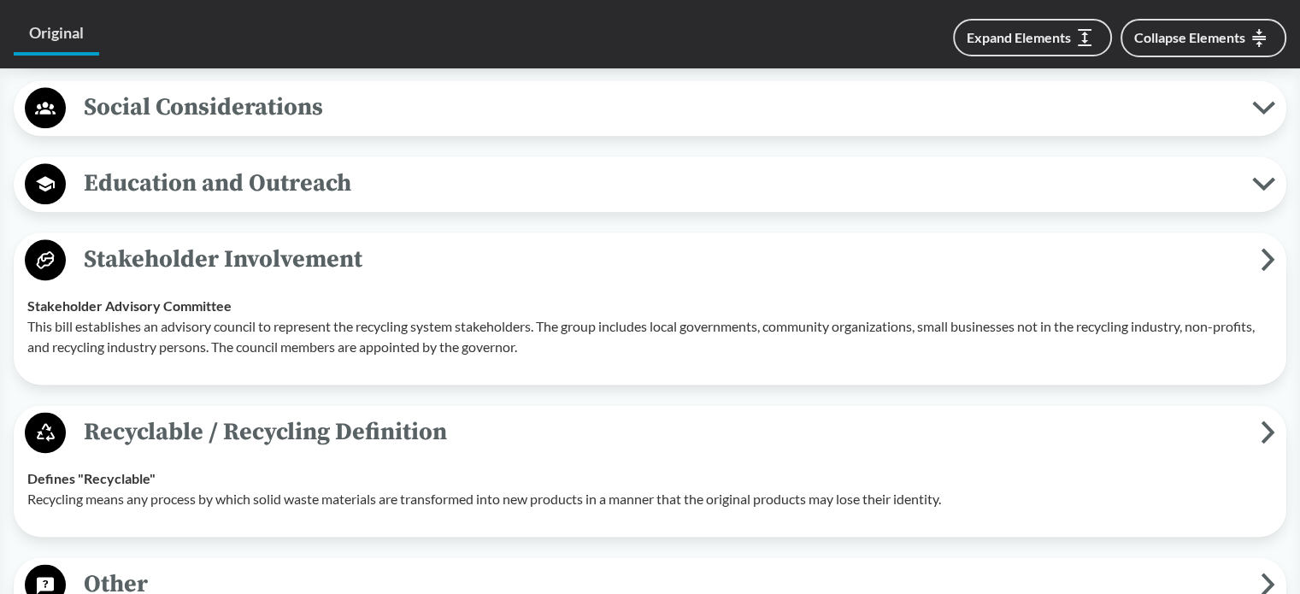
scroll to position [2137, 0]
